Goal: Find contact information: Find contact information

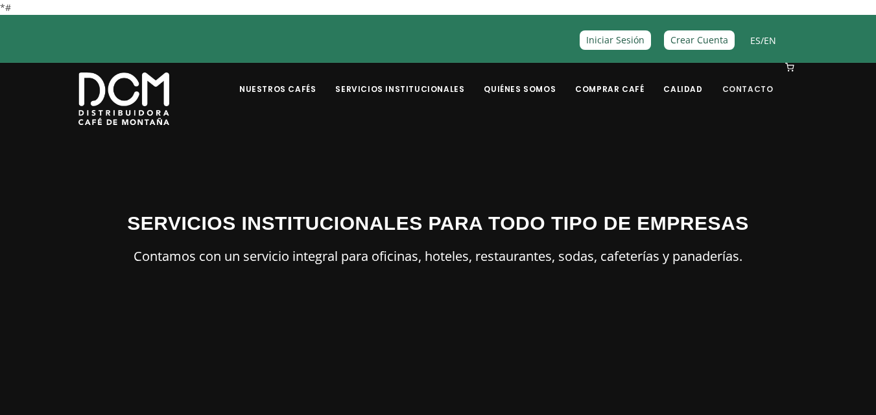
click at [735, 83] on link "Contacto" at bounding box center [747, 79] width 67 height 30
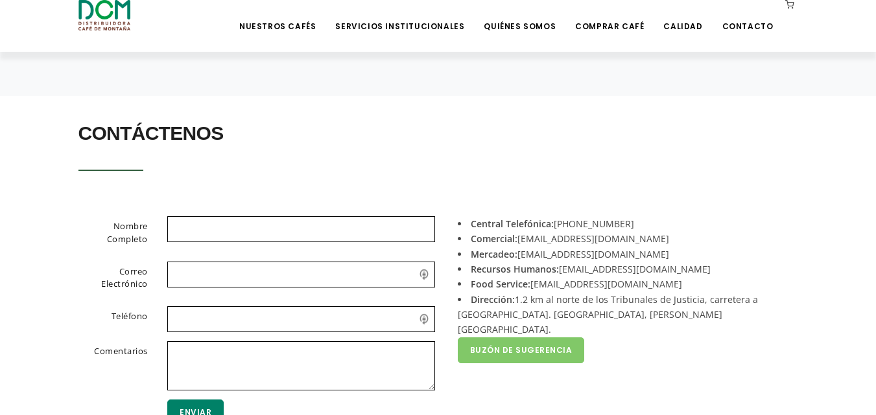
scroll to position [259, 0]
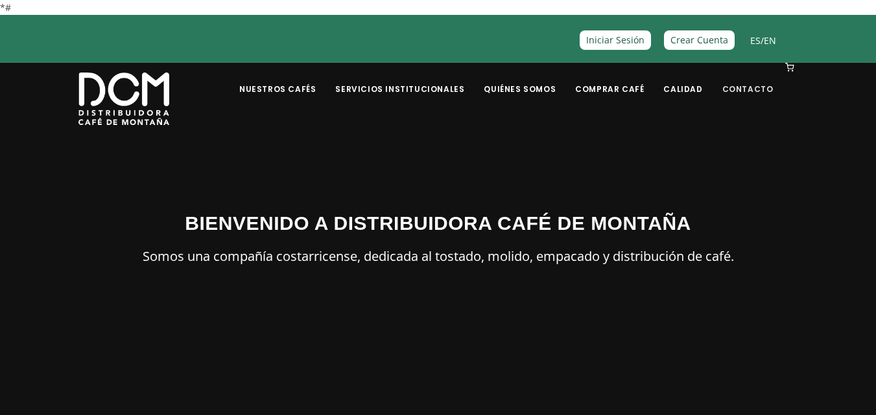
click at [765, 93] on link "Contacto" at bounding box center [747, 79] width 67 height 30
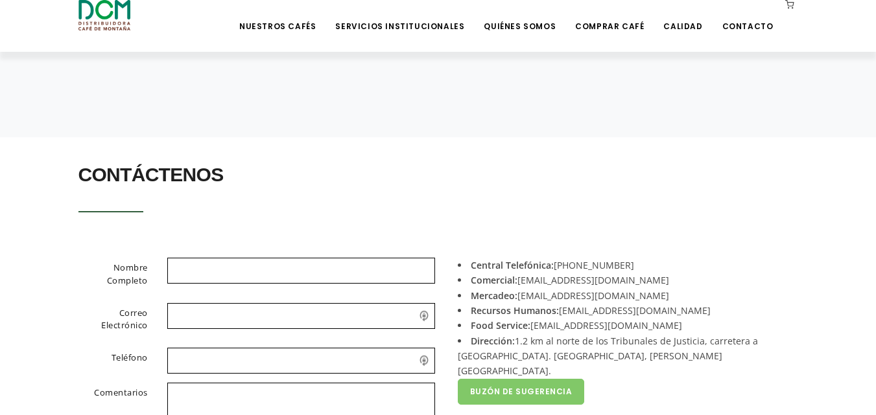
scroll to position [259, 0]
